Goal: Complete application form

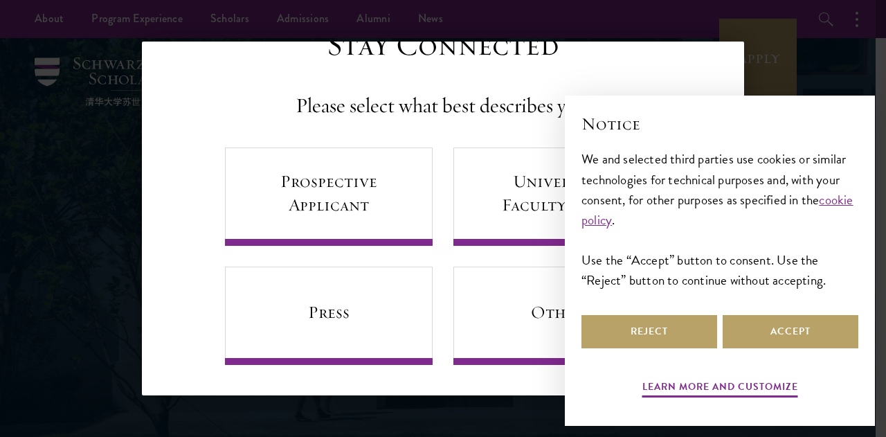
click at [818, 50] on div "Back Stay Connected Please select what best describes you: Prospective Applican…" at bounding box center [443, 219] width 886 height 354
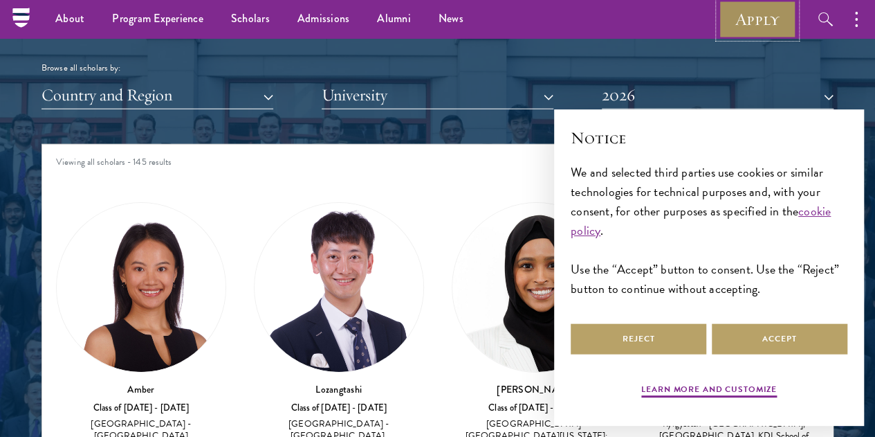
click at [742, 23] on link "Apply" at bounding box center [757, 19] width 77 height 38
